Goal: Check status

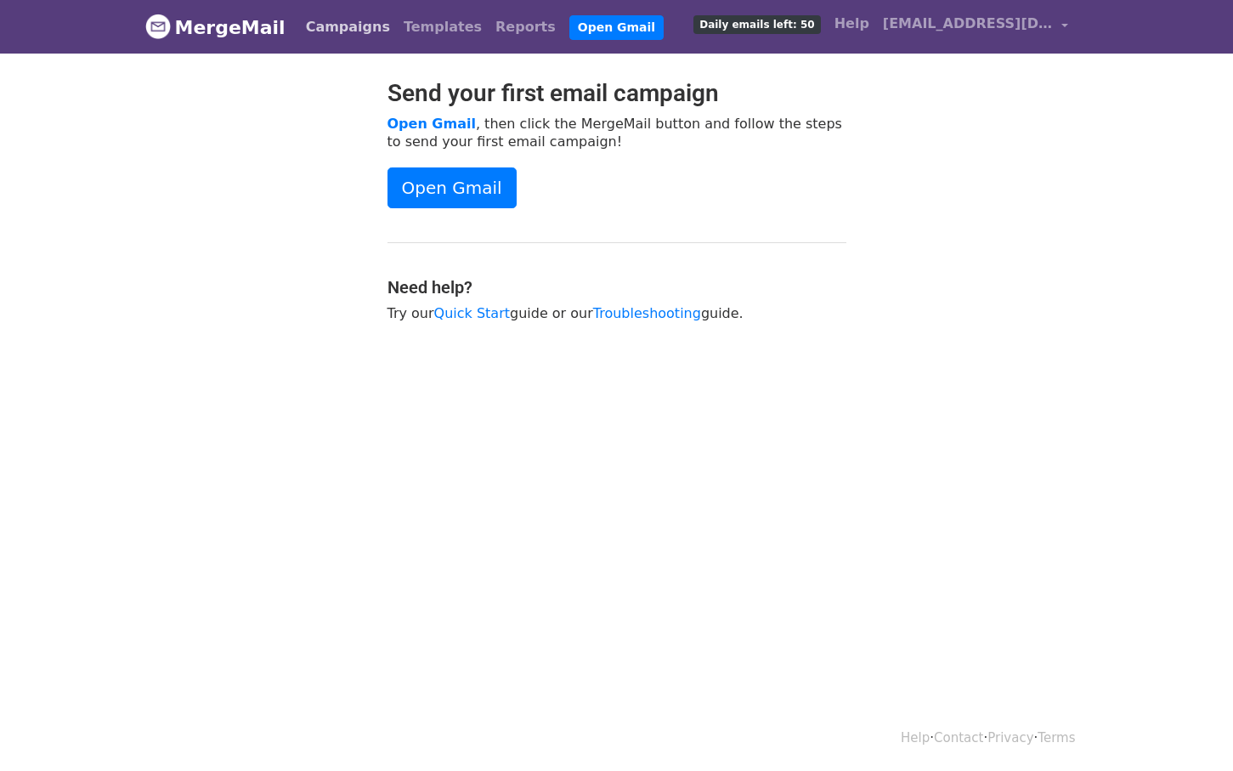
click at [350, 31] on link "Campaigns" at bounding box center [348, 27] width 98 height 34
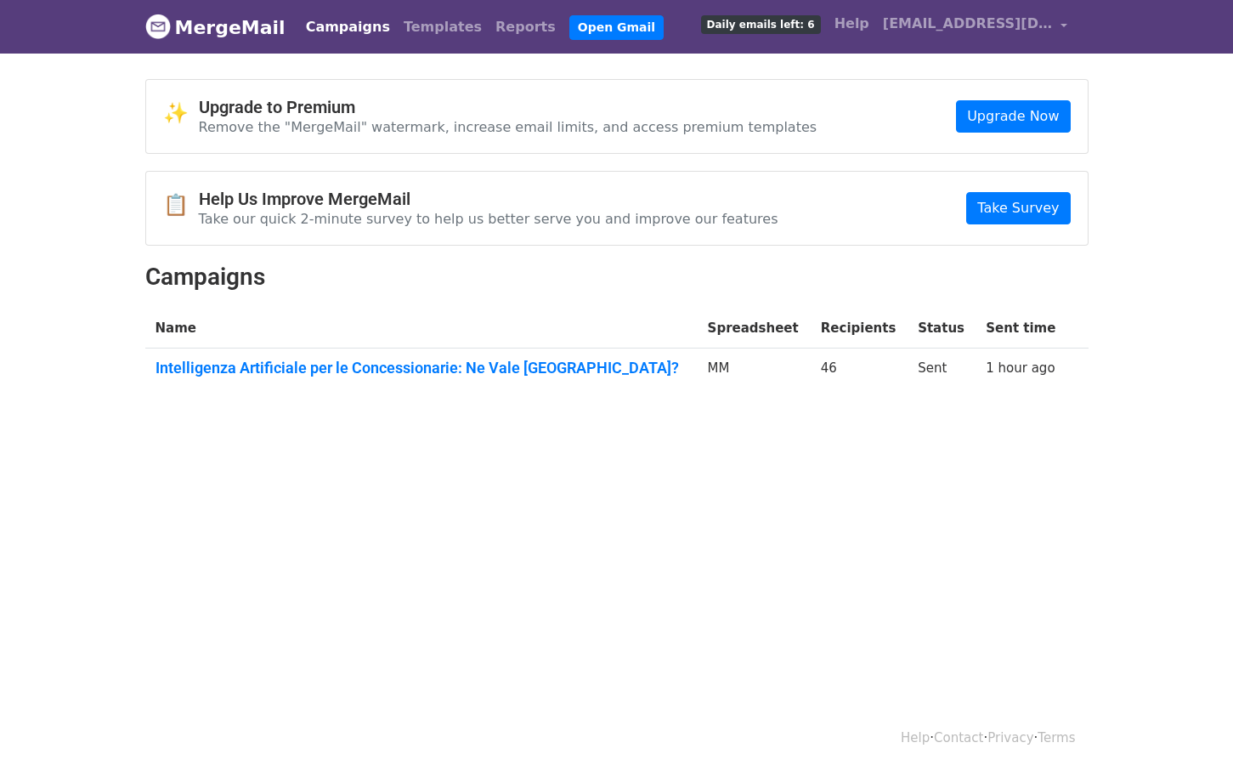
click at [527, 376] on td "Intelligenza Artificiale per le Concessionarie: Ne Vale La Pena?" at bounding box center [421, 371] width 552 height 46
click at [521, 368] on link "Intelligenza Artificiale per le Concessionarie: Ne Vale La Pena?" at bounding box center [421, 368] width 532 height 19
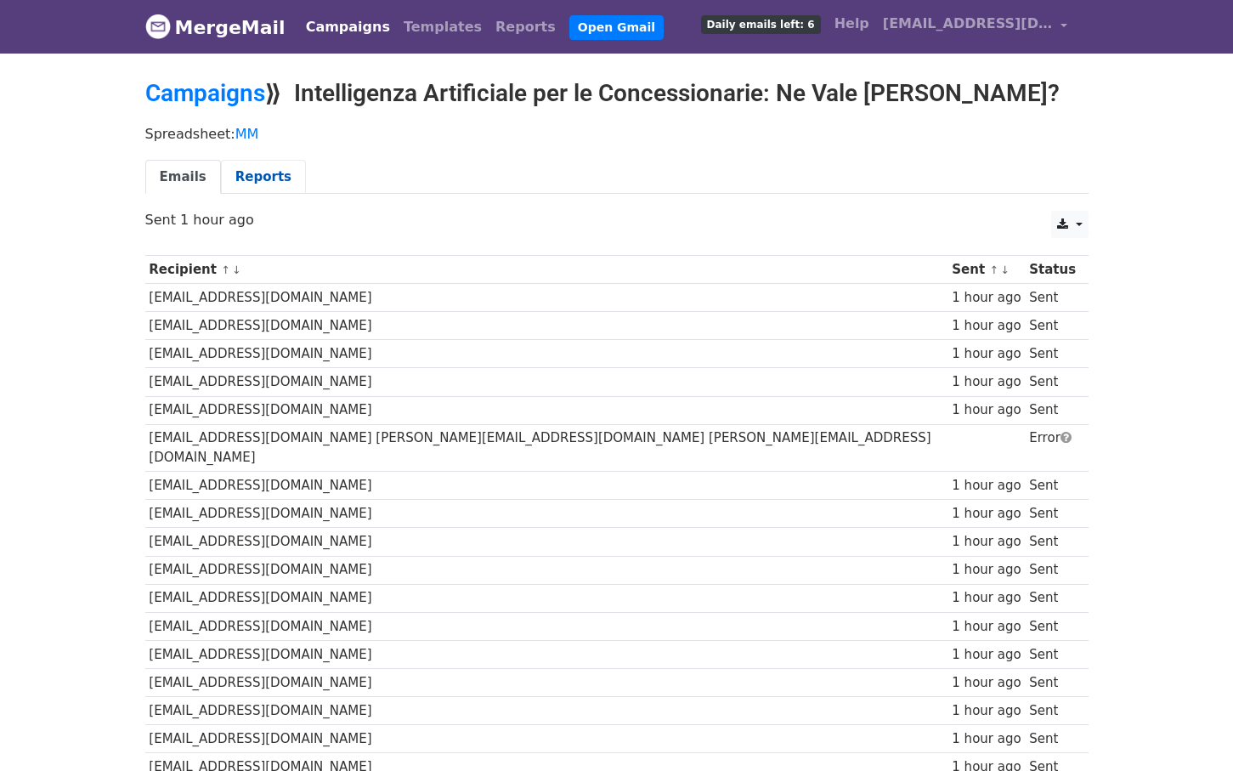
click at [242, 188] on link "Reports" at bounding box center [263, 177] width 85 height 35
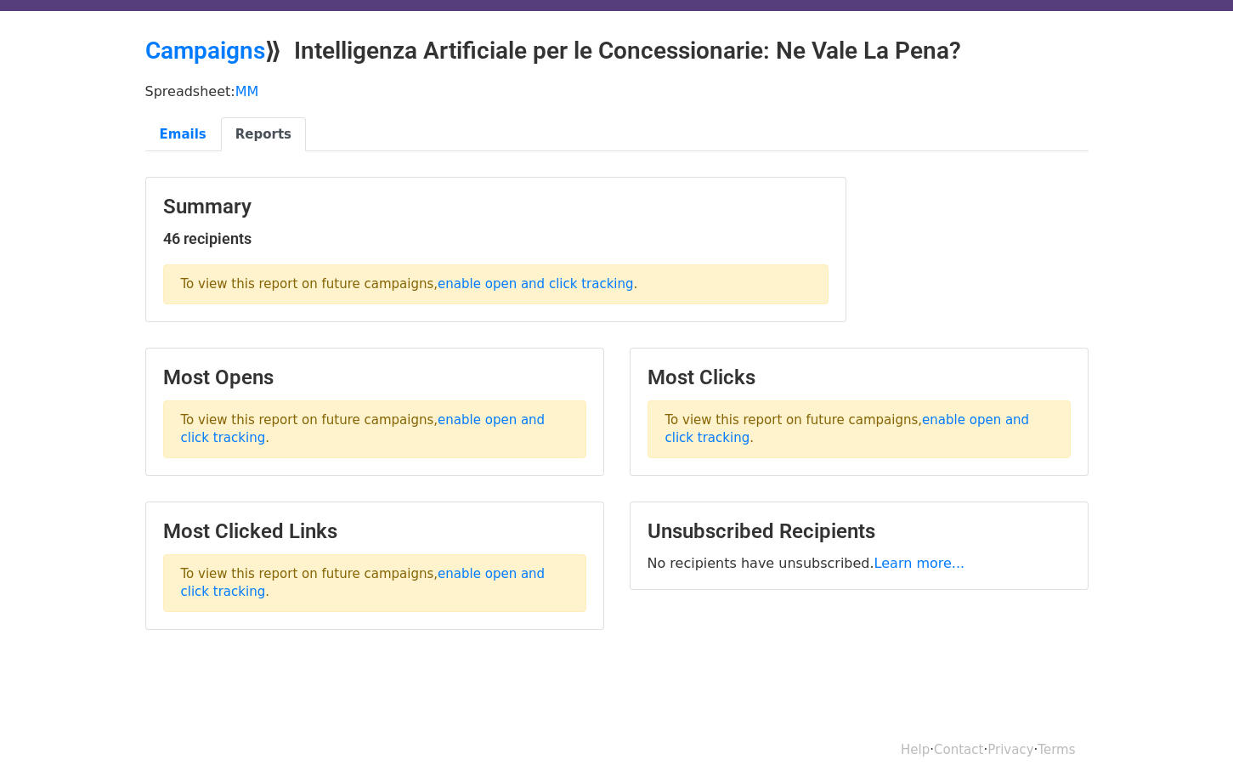
scroll to position [44, 0]
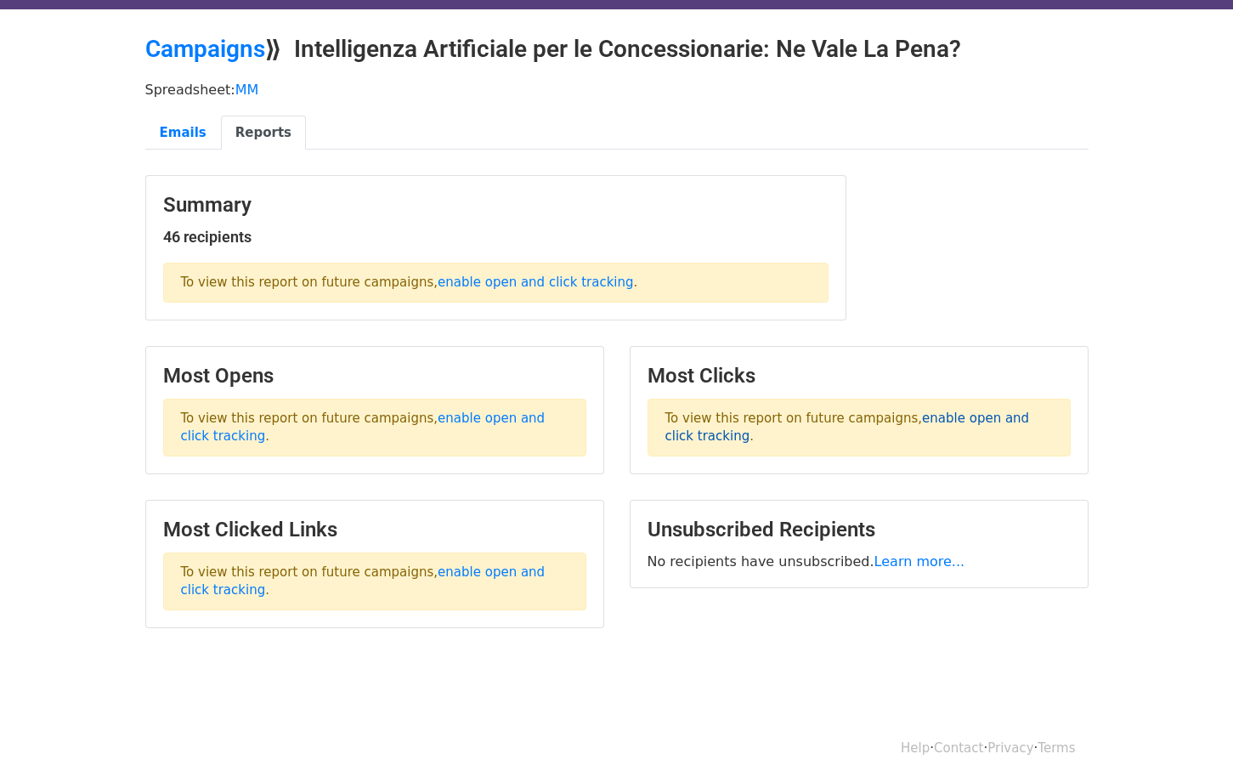
click at [693, 435] on link "enable open and click tracking" at bounding box center [847, 426] width 364 height 33
